Goal: Check status

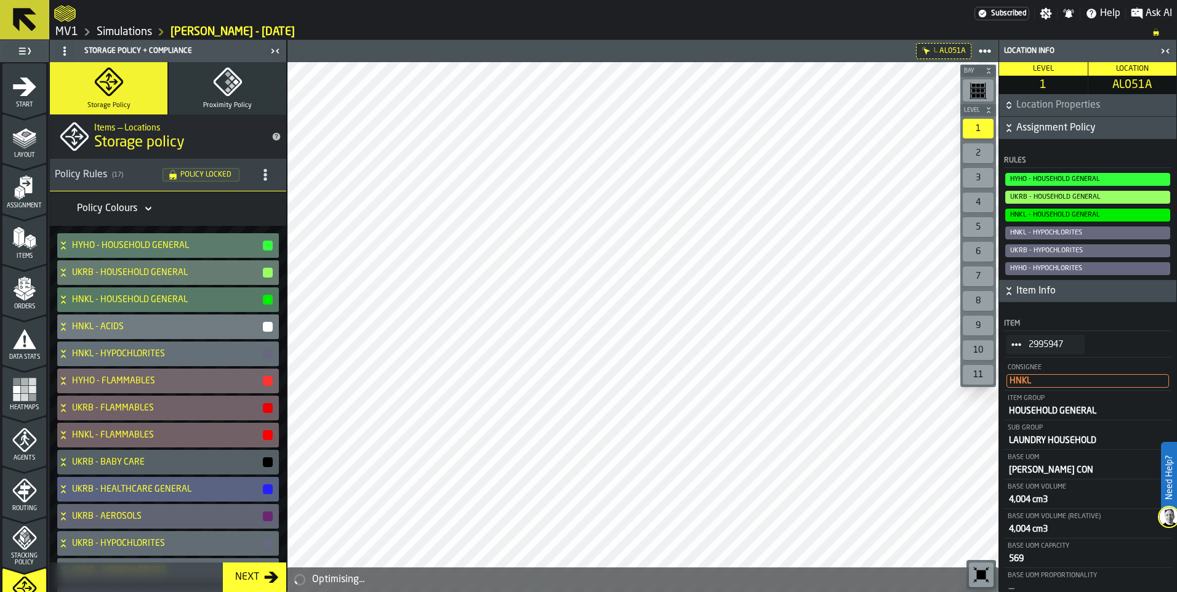
scroll to position [185, 0]
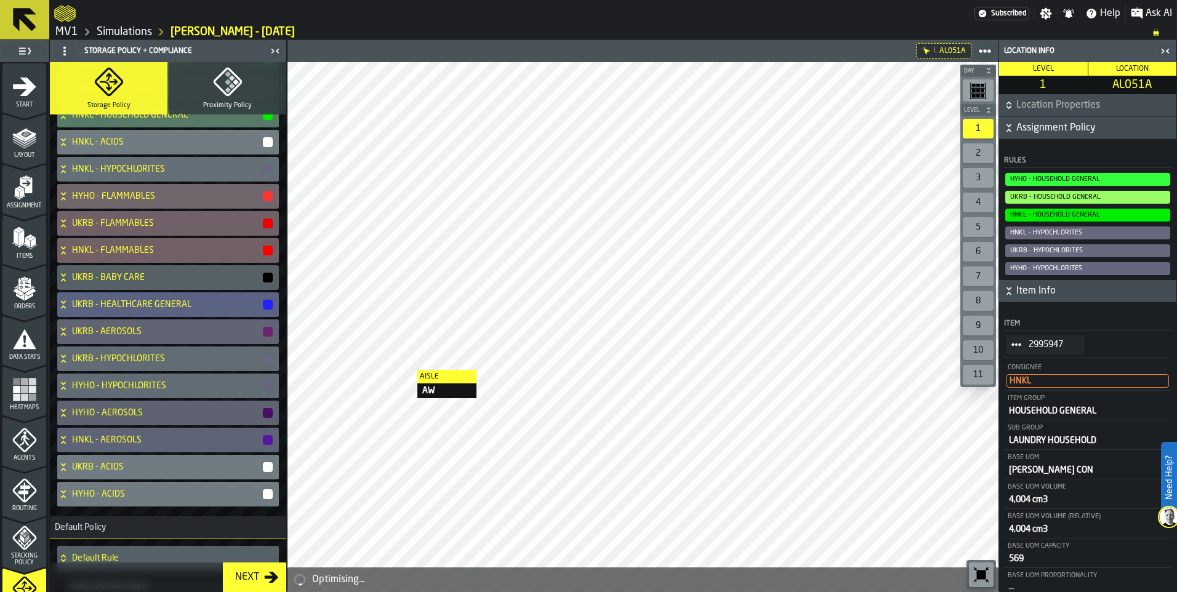
click at [111, 32] on link "Simulations" at bounding box center [124, 32] width 55 height 14
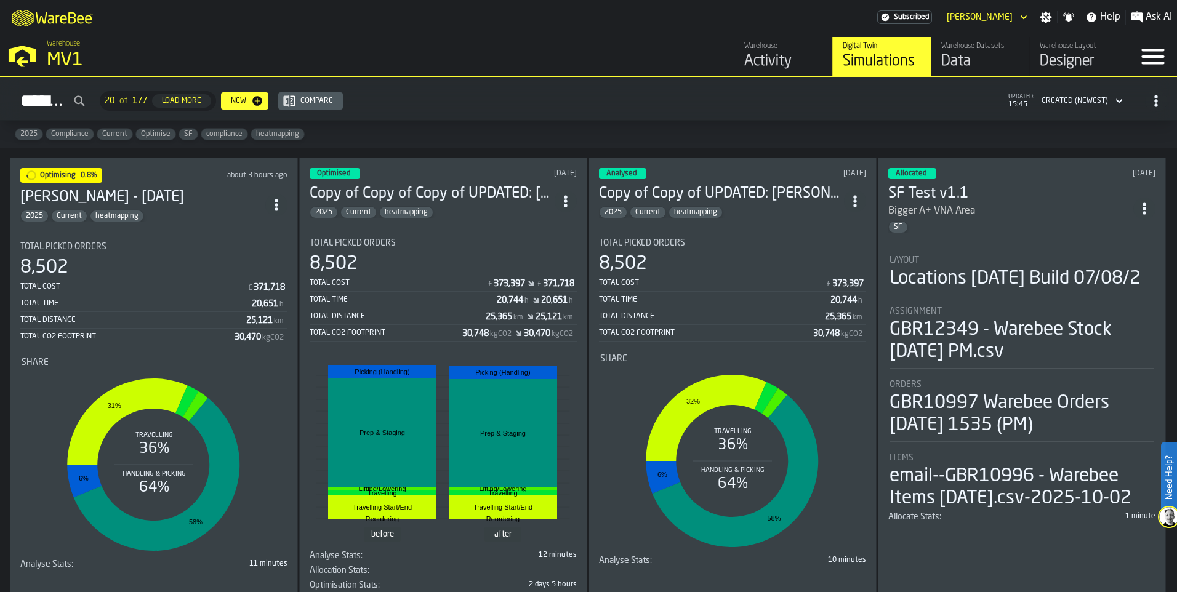
click at [997, 61] on div "Data" at bounding box center [980, 62] width 78 height 20
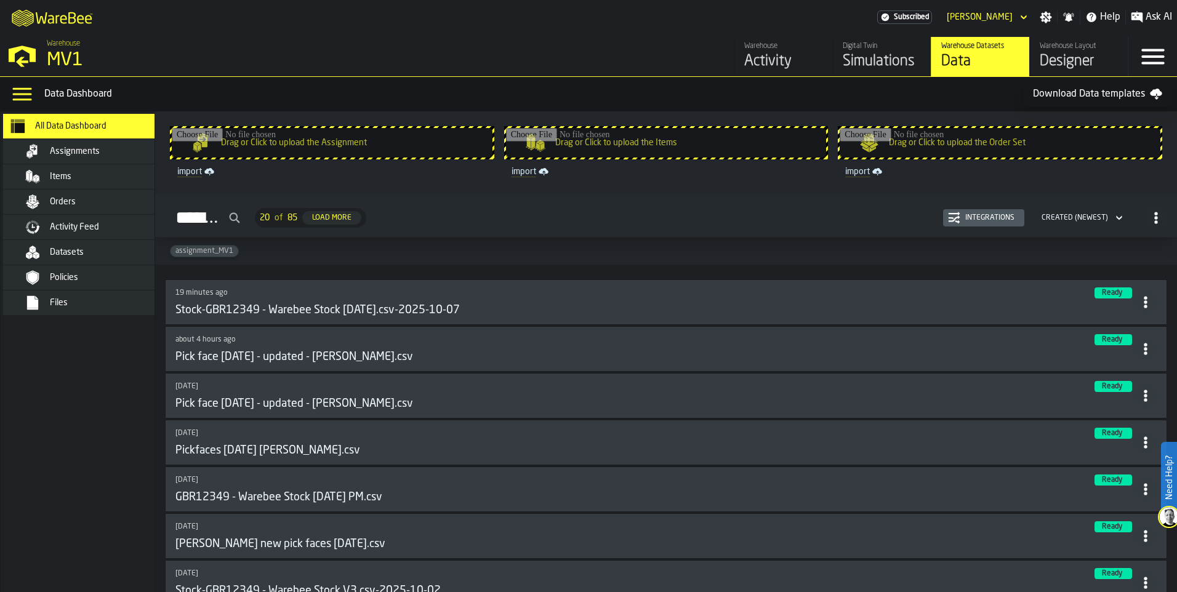
click at [60, 58] on div "MV1" at bounding box center [213, 60] width 332 height 22
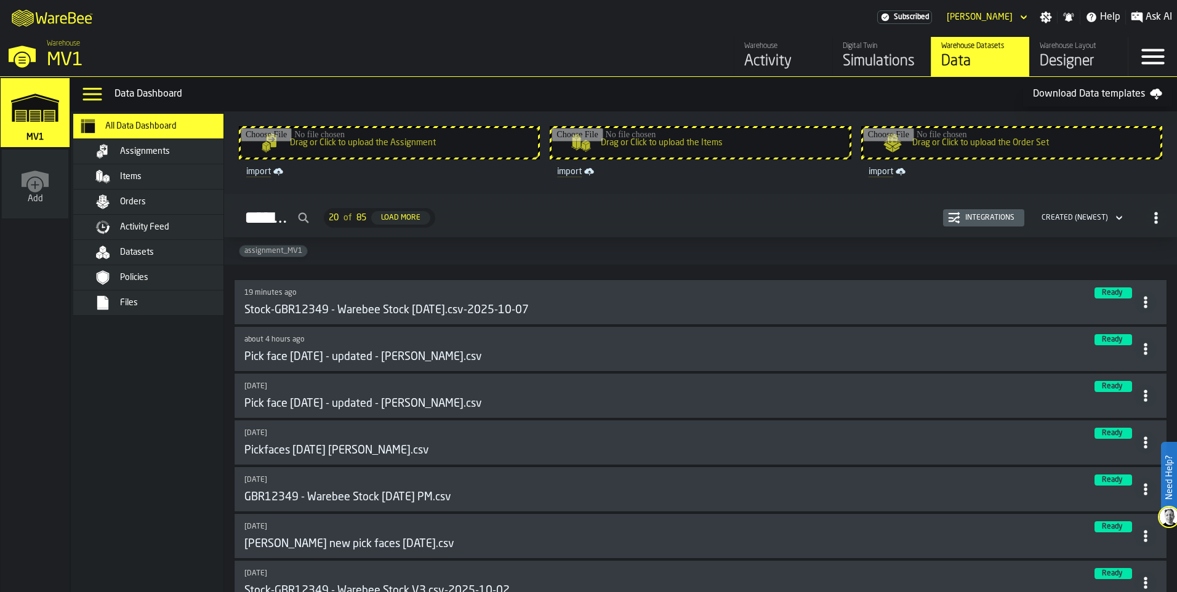
click at [895, 64] on div "Simulations" at bounding box center [882, 62] width 78 height 20
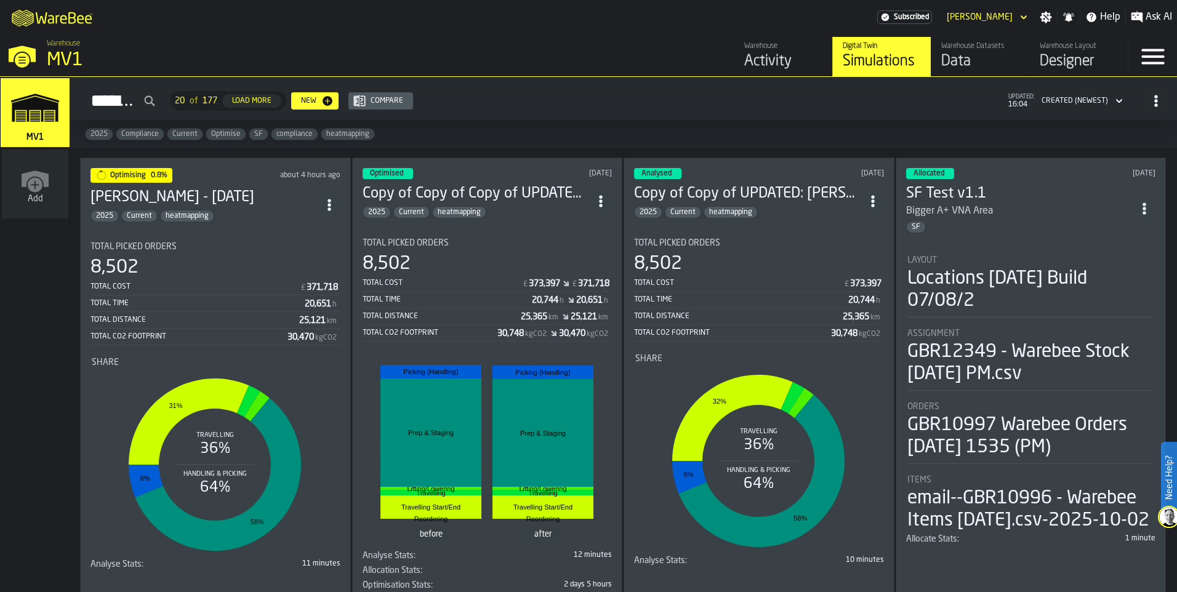
click at [256, 249] on div "Total Picked Orders" at bounding box center [216, 247] width 250 height 10
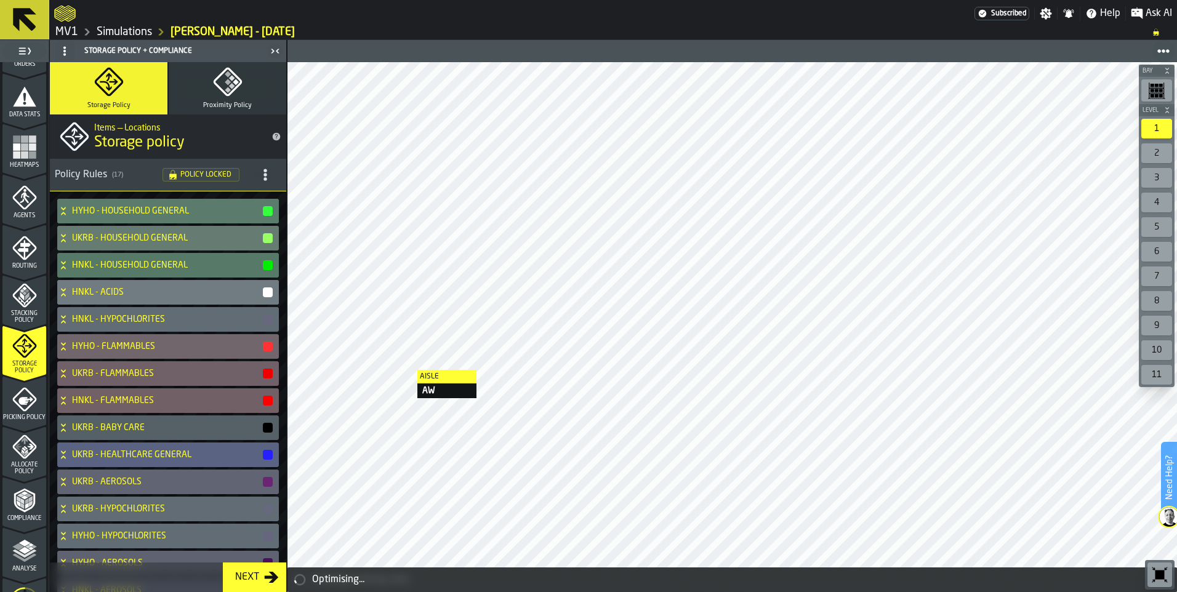
scroll to position [246, 0]
